Goal: Task Accomplishment & Management: Use online tool/utility

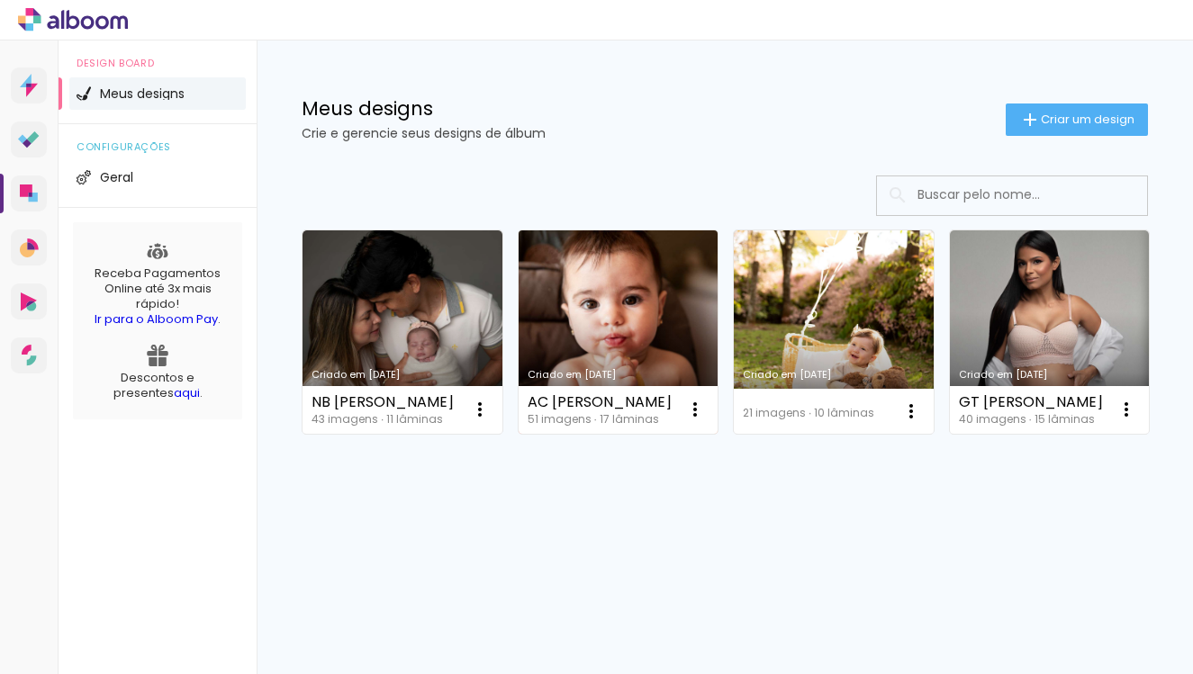
click at [647, 325] on link "Criado em [DATE]" at bounding box center [619, 331] width 200 height 203
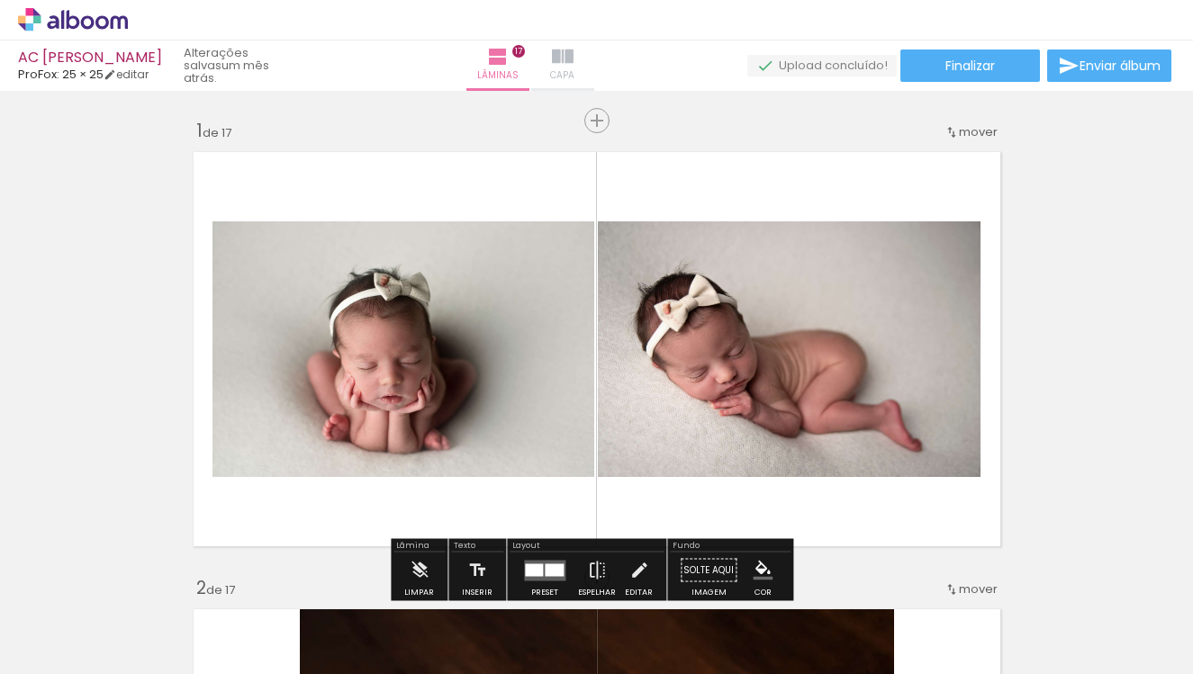
click at [573, 59] on iron-icon at bounding box center [563, 57] width 22 height 22
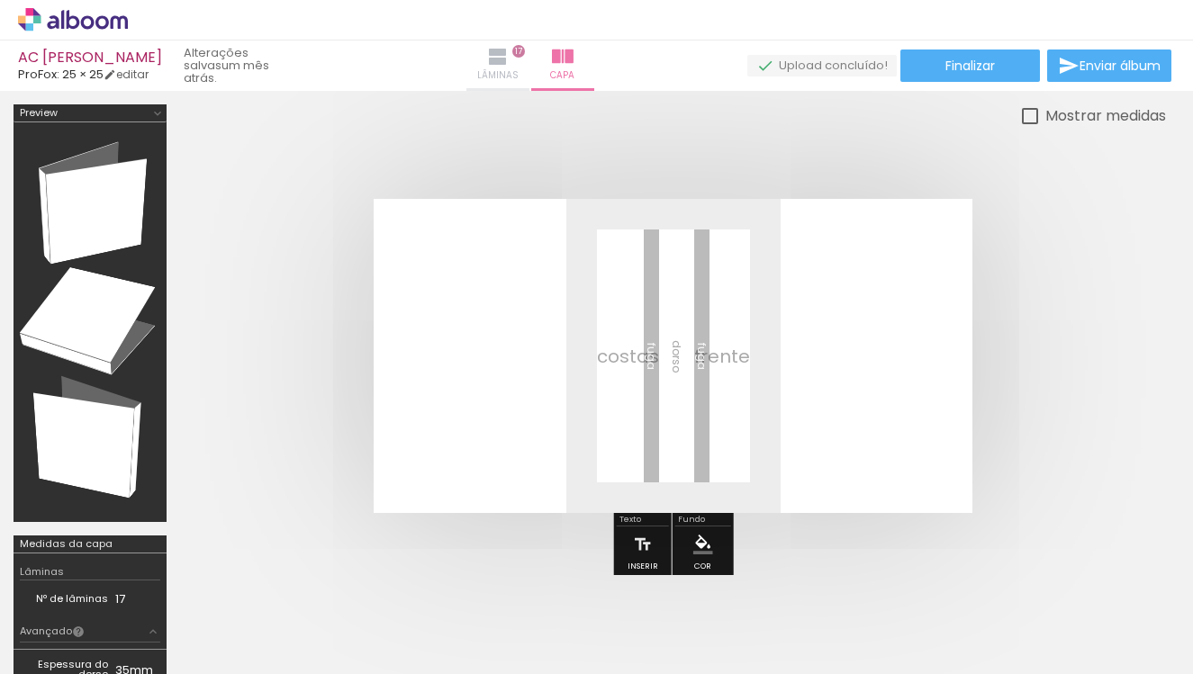
click at [509, 54] on iron-icon at bounding box center [498, 57] width 22 height 22
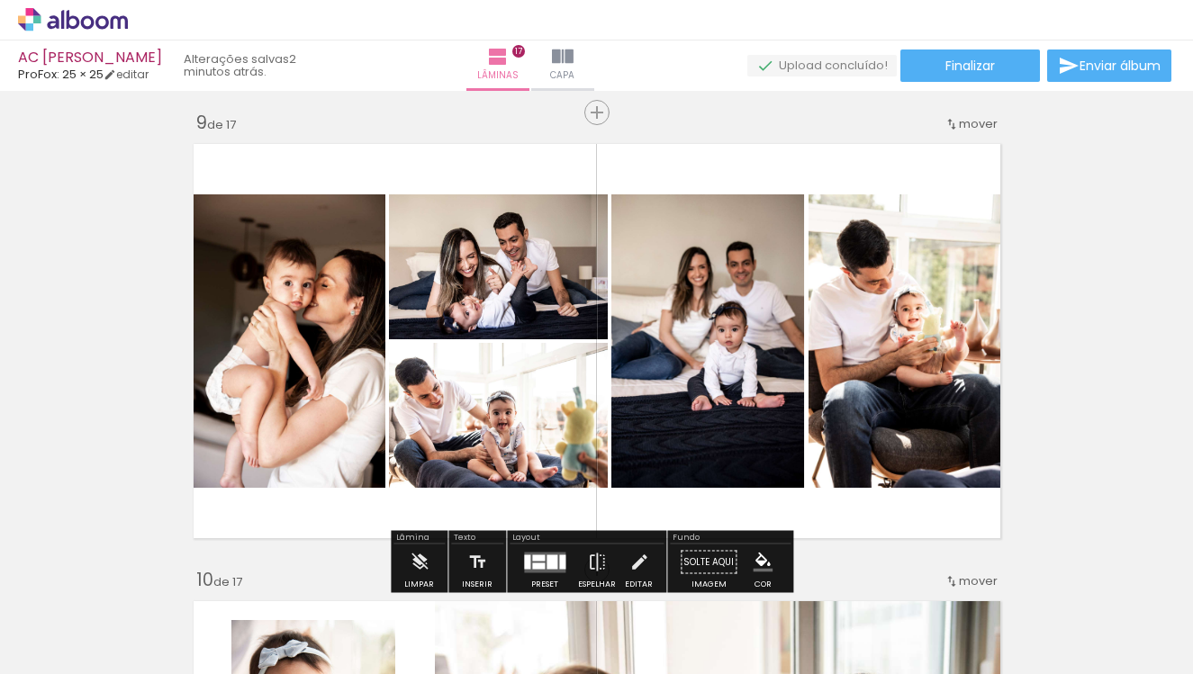
scroll to position [3660, 0]
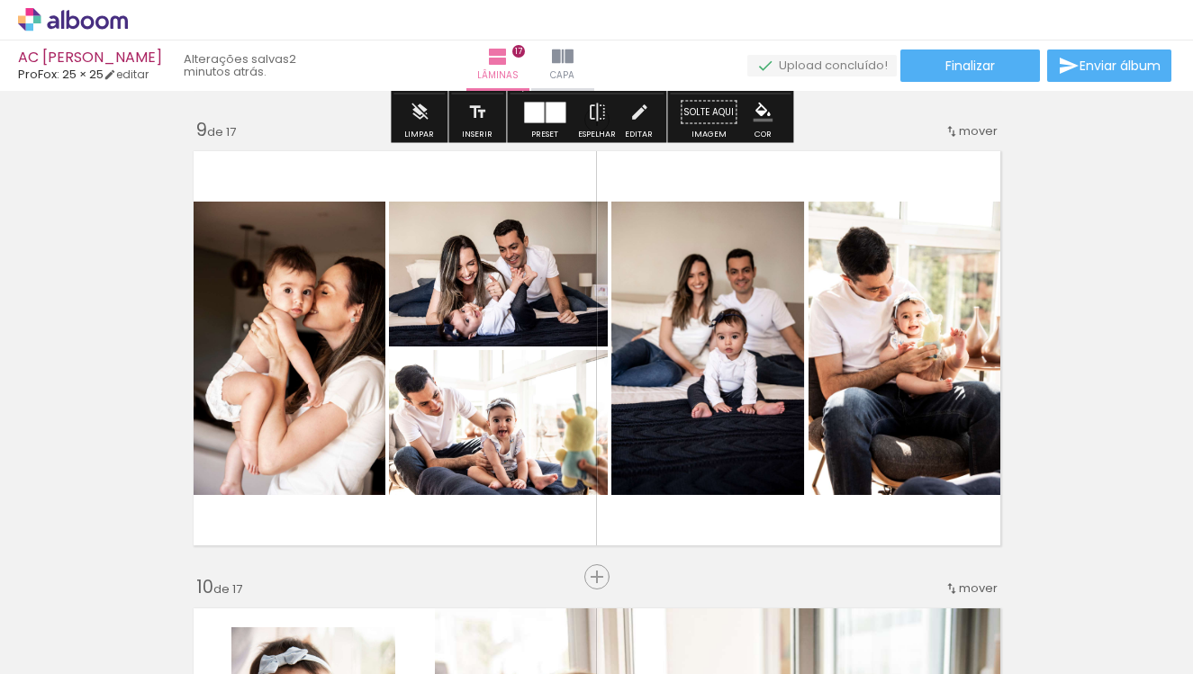
click at [72, 18] on icon at bounding box center [73, 19] width 110 height 23
